Goal: Task Accomplishment & Management: Complete application form

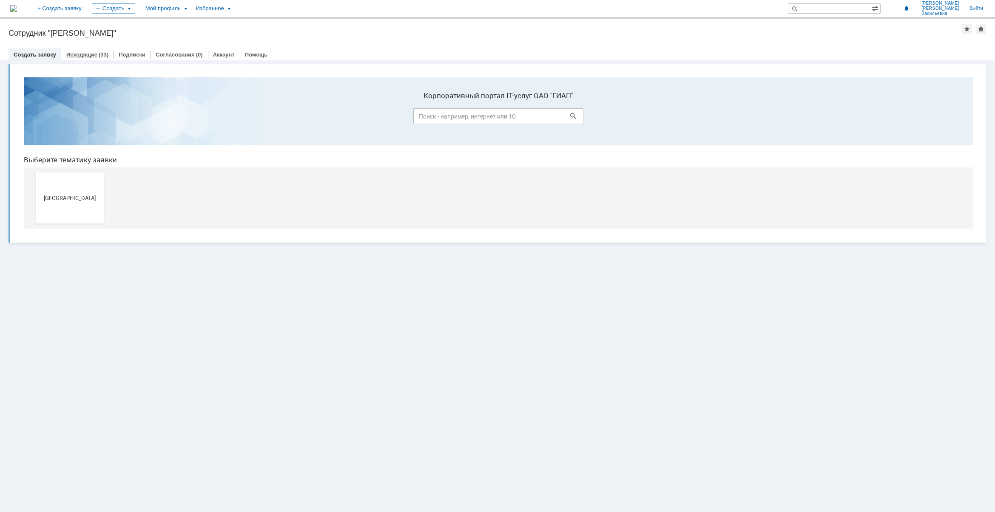
click at [91, 49] on div "Исходящие (33)" at bounding box center [87, 54] width 52 height 12
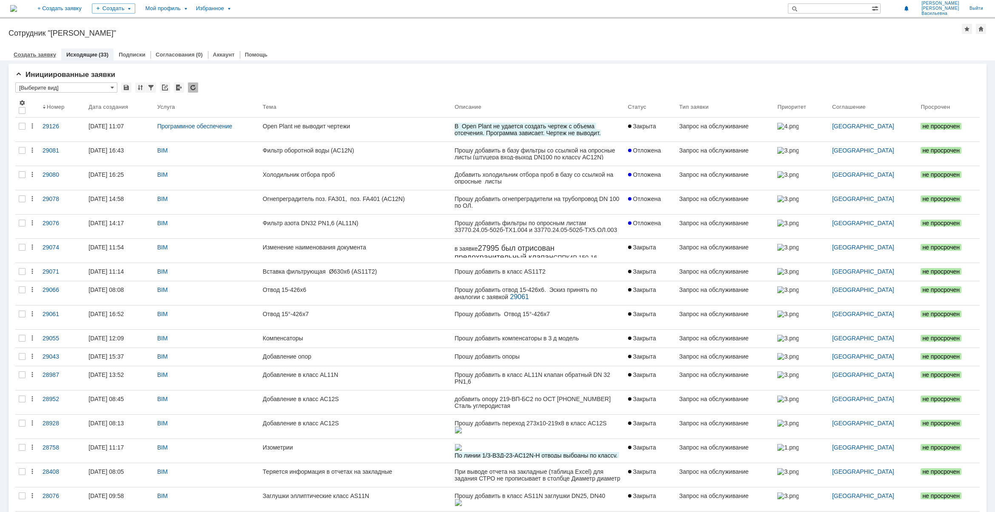
click at [37, 57] on link "Создать заявку" at bounding box center [35, 54] width 43 height 6
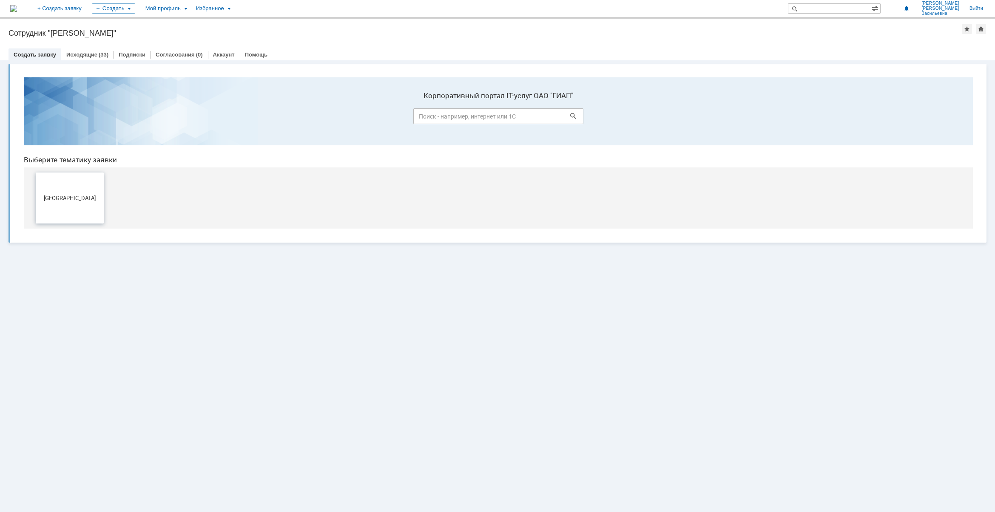
click at [68, 193] on button "[GEOGRAPHIC_DATA]" at bounding box center [70, 198] width 68 height 51
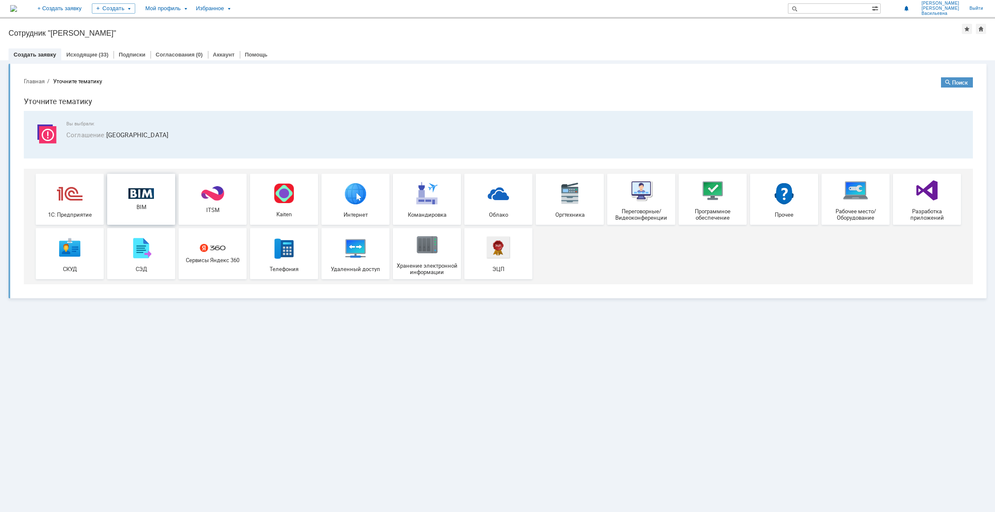
click at [154, 203] on div "BIM" at bounding box center [141, 199] width 63 height 23
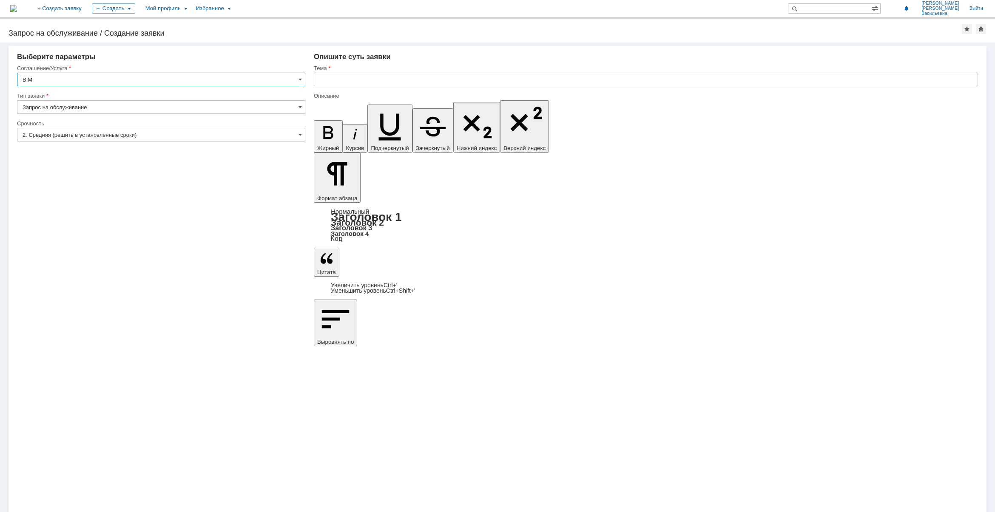
click at [368, 77] on input "text" at bounding box center [646, 80] width 664 height 14
type input "Ведомость трубопроводов"
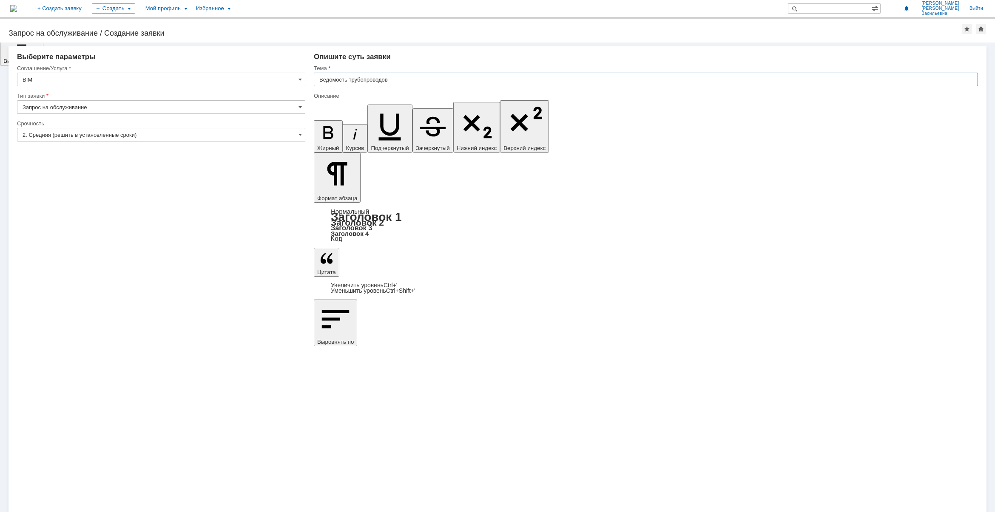
click at [422, 80] on input "Ведомость трубопроводов" at bounding box center [646, 80] width 664 height 14
